Goal: Information Seeking & Learning: Learn about a topic

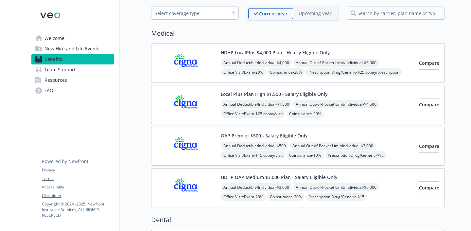
scroll to position [34, 0]
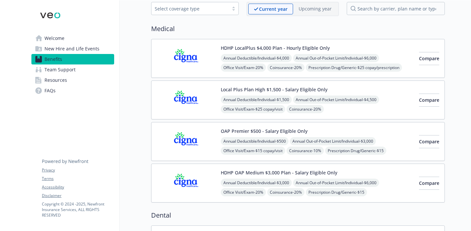
click at [214, 150] on img at bounding box center [186, 142] width 59 height 28
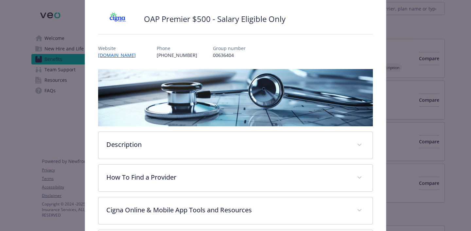
scroll to position [45, 0]
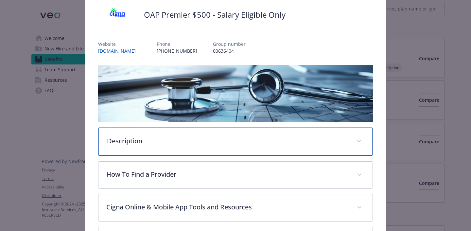
click at [206, 143] on p "Description" at bounding box center [227, 141] width 241 height 10
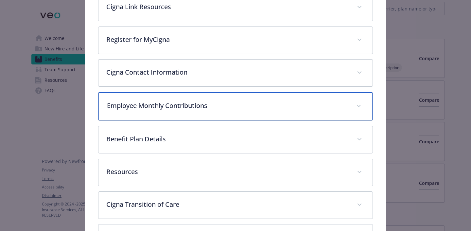
scroll to position [346, 0]
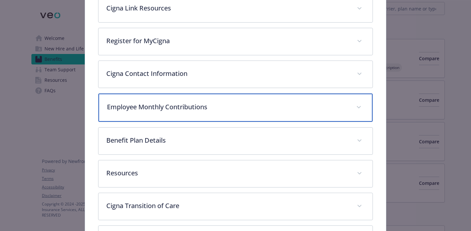
click at [200, 111] on div "Employee Monthly Contributions" at bounding box center [235, 108] width 274 height 28
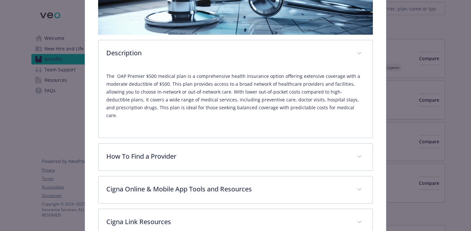
scroll to position [0, 0]
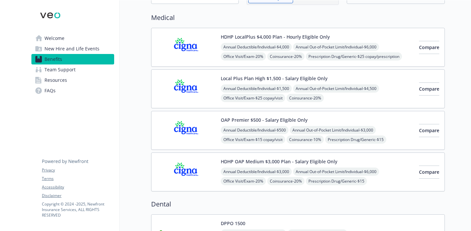
scroll to position [44, 0]
click at [222, 163] on button "HDHP OAP Medium $3,000 Plan - Salary Eligible Only" at bounding box center [279, 161] width 116 height 7
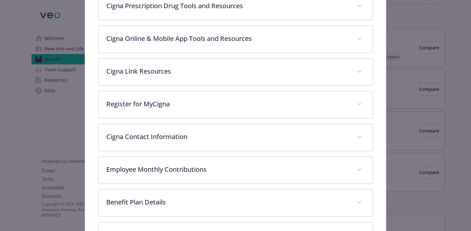
scroll to position [252, 0]
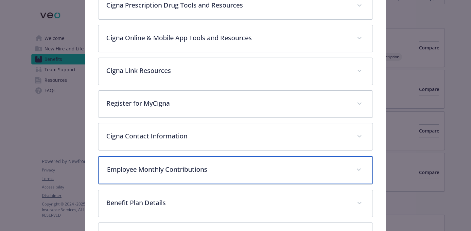
click at [209, 176] on div "Employee Monthly Contributions" at bounding box center [235, 170] width 274 height 28
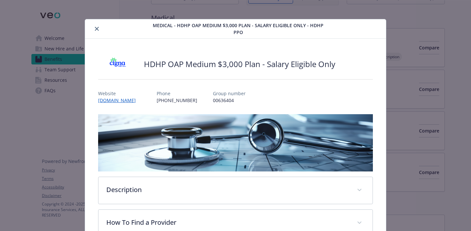
scroll to position [0, 0]
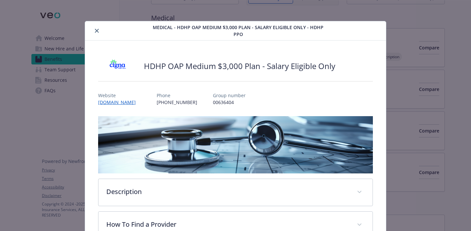
click at [97, 30] on icon "close" at bounding box center [97, 31] width 4 height 4
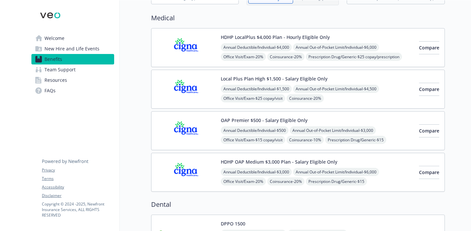
click at [207, 163] on img at bounding box center [186, 172] width 59 height 28
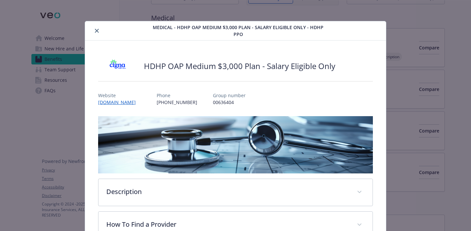
click at [100, 31] on button "close" at bounding box center [97, 31] width 8 height 8
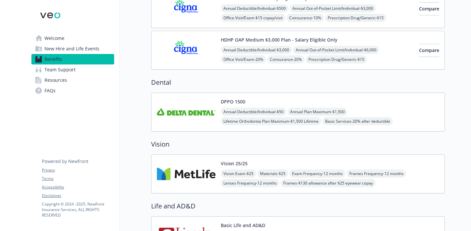
scroll to position [170, 0]
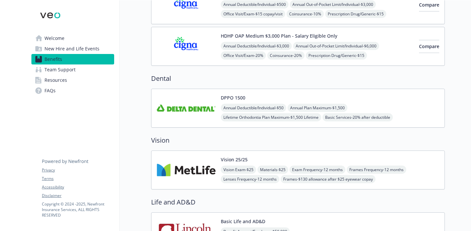
click at [196, 113] on img at bounding box center [186, 108] width 59 height 28
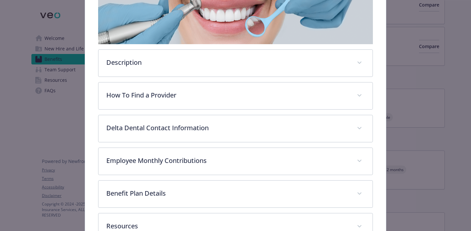
scroll to position [140, 0]
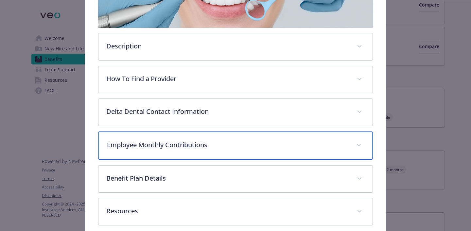
click at [194, 146] on p "Employee Monthly Contributions" at bounding box center [227, 145] width 241 height 10
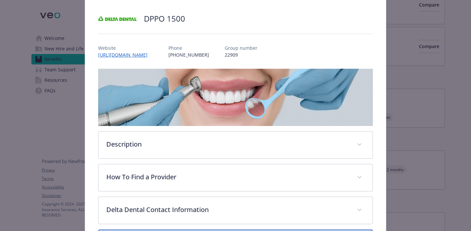
scroll to position [0, 0]
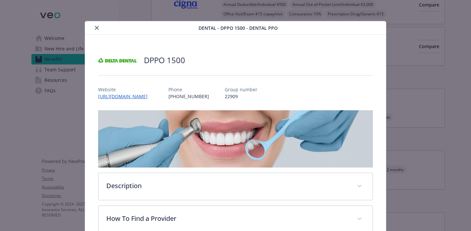
click at [96, 26] on icon "close" at bounding box center [97, 28] width 4 height 4
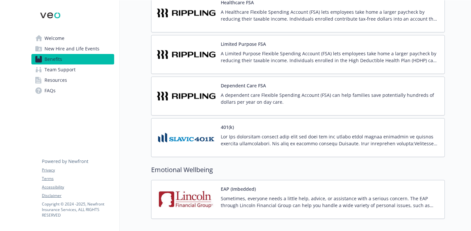
scroll to position [921, 0]
